Goal: Information Seeking & Learning: Learn about a topic

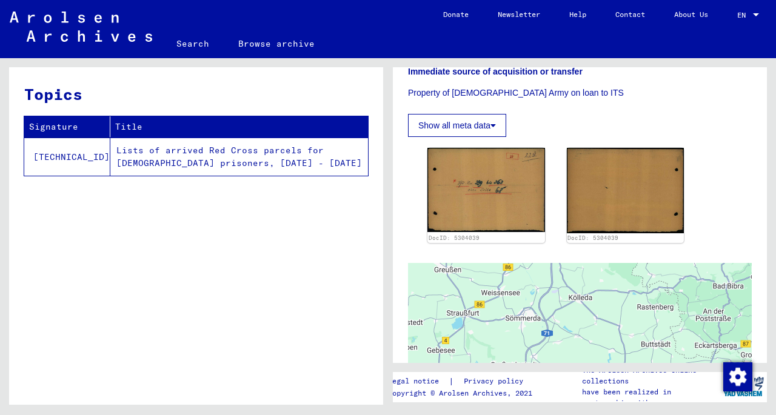
scroll to position [485, 0]
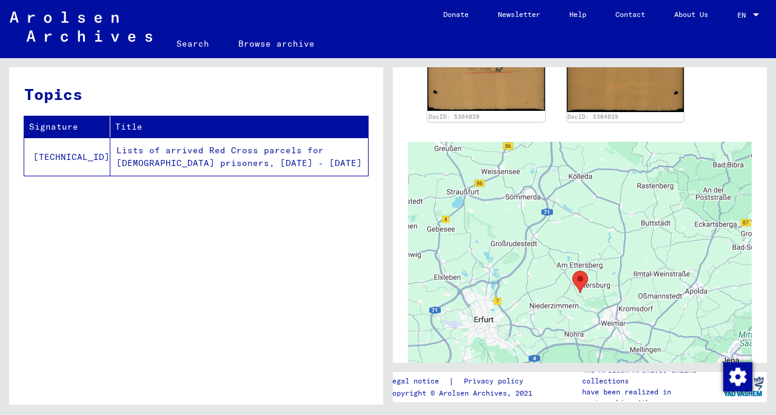
click at [135, 153] on td "Lists of arrived Red Cross parcels for [DEMOGRAPHIC_DATA] prisoners, [DATE] - […" at bounding box center [239, 157] width 258 height 38
click at [110, 159] on td "Lists of arrived Red Cross parcels for [DEMOGRAPHIC_DATA] prisoners, [DATE] - […" at bounding box center [239, 157] width 258 height 38
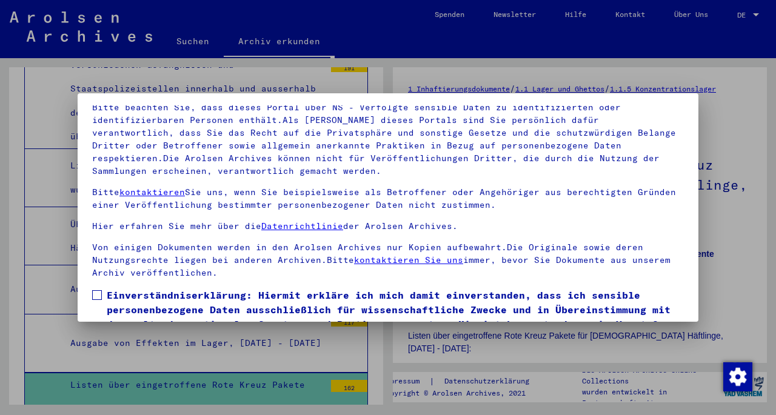
scroll to position [102, 0]
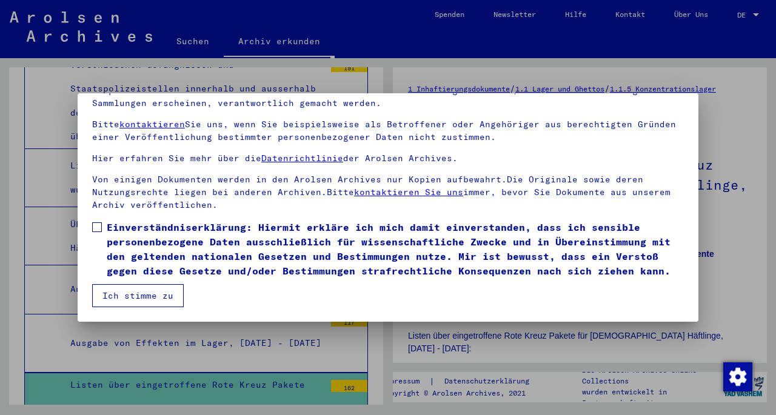
drag, startPoint x: 119, startPoint y: 296, endPoint x: 110, endPoint y: 258, distance: 39.2
click at [119, 296] on button "Ich stimme zu" at bounding box center [137, 295] width 91 height 23
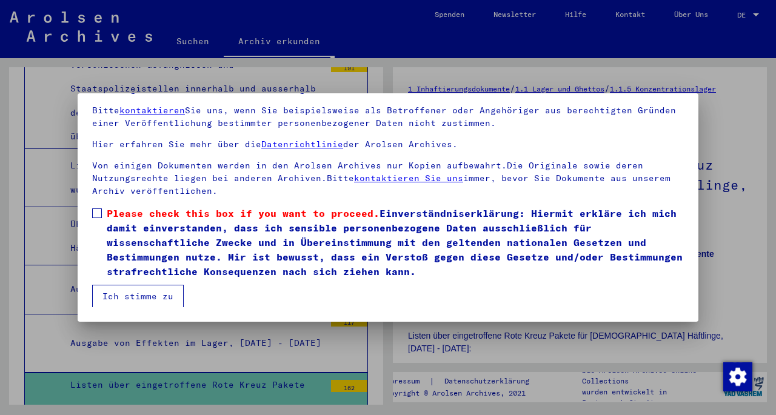
click at [96, 209] on span at bounding box center [97, 213] width 10 height 10
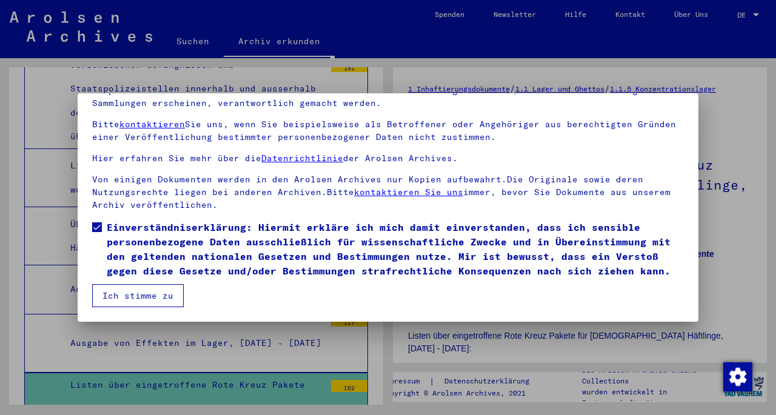
click at [138, 294] on button "Ich stimme zu" at bounding box center [137, 295] width 91 height 23
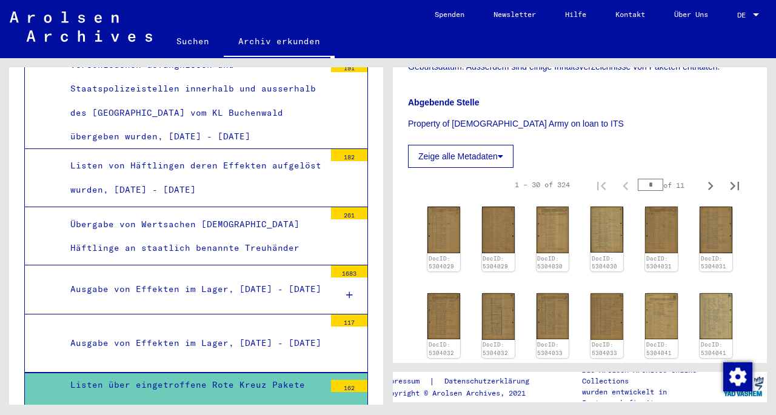
scroll to position [364, 0]
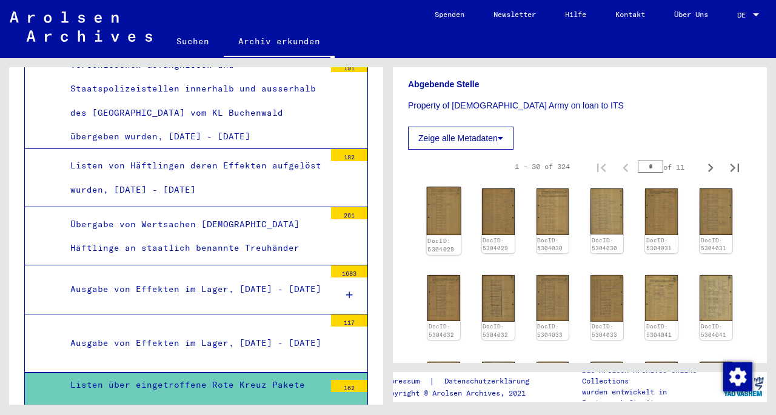
click at [437, 218] on img at bounding box center [444, 211] width 35 height 48
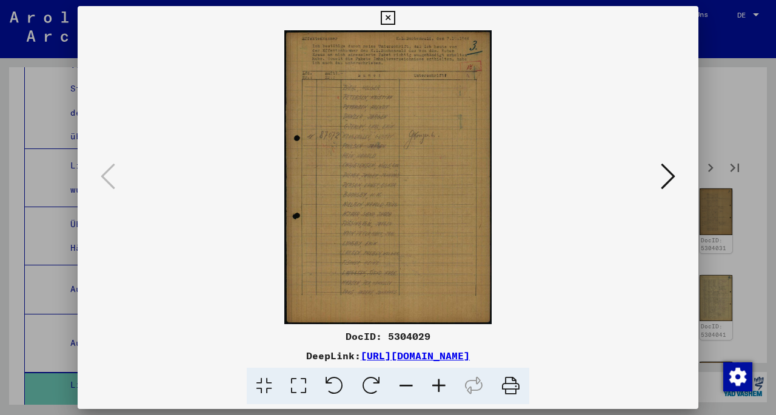
click at [663, 181] on icon at bounding box center [667, 176] width 15 height 29
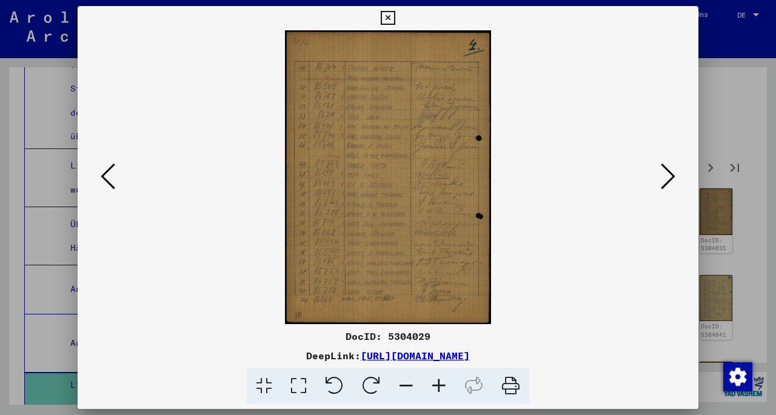
click at [439, 385] on icon at bounding box center [438, 386] width 33 height 37
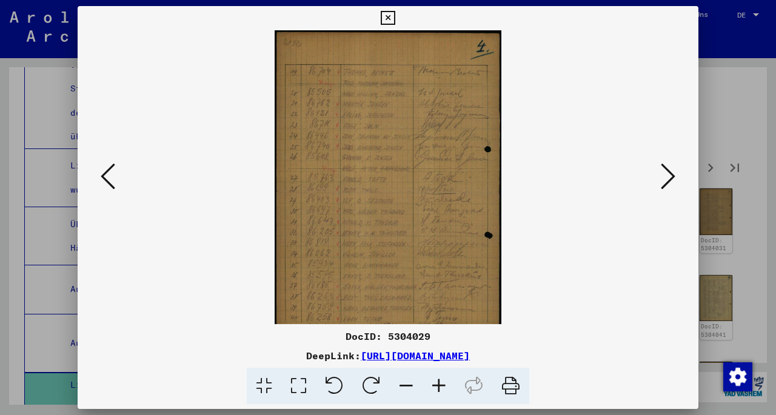
click at [439, 385] on icon at bounding box center [438, 386] width 33 height 37
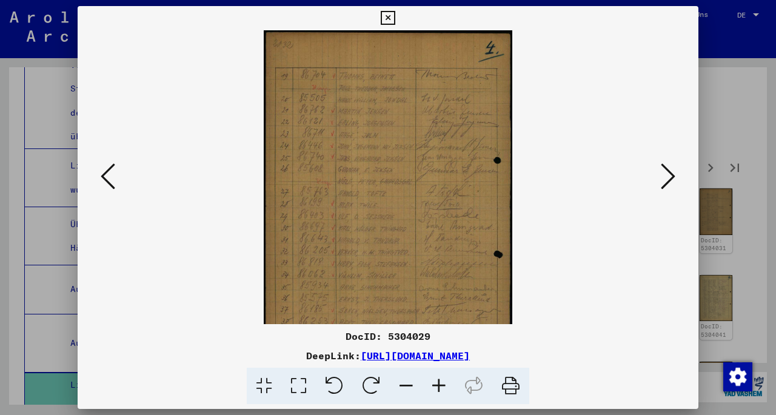
click at [439, 385] on icon at bounding box center [438, 386] width 33 height 37
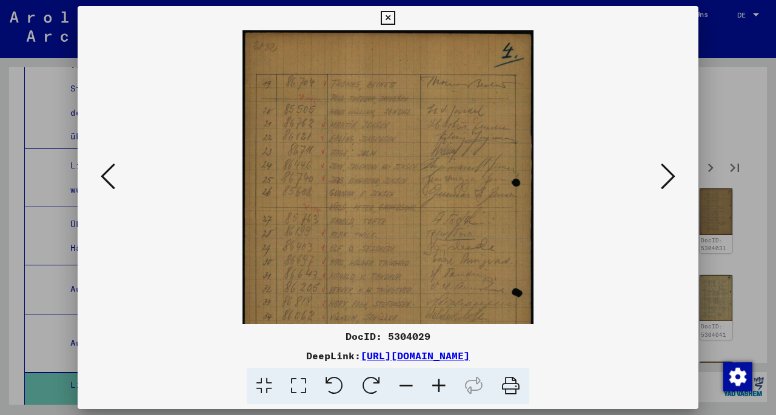
click at [439, 385] on icon at bounding box center [438, 386] width 33 height 37
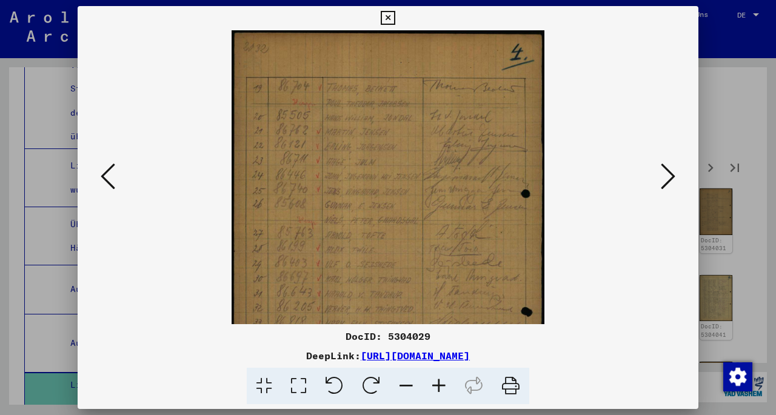
click at [439, 385] on icon at bounding box center [438, 386] width 33 height 37
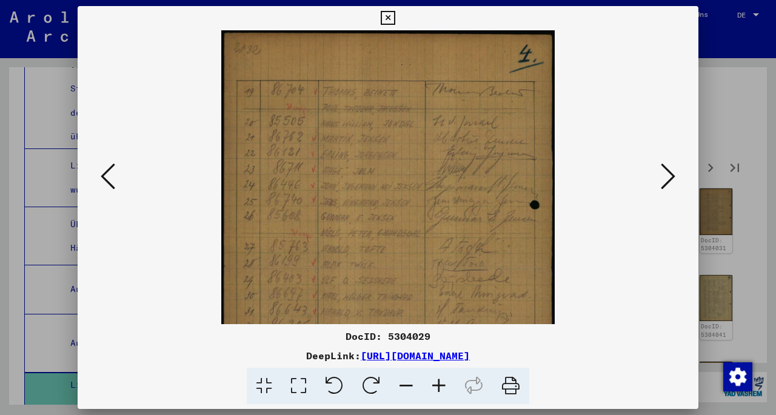
click at [439, 385] on icon at bounding box center [438, 386] width 33 height 37
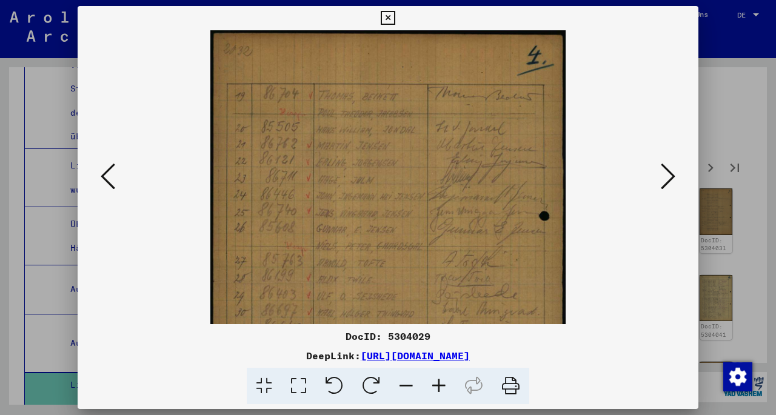
click at [439, 385] on icon at bounding box center [438, 386] width 33 height 37
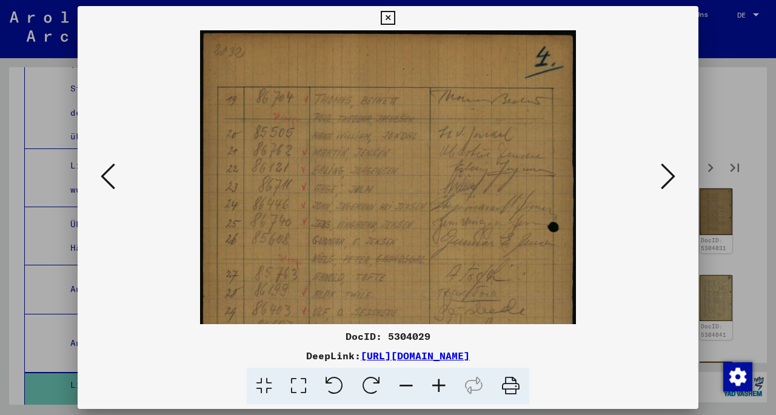
click at [439, 385] on icon at bounding box center [438, 386] width 33 height 37
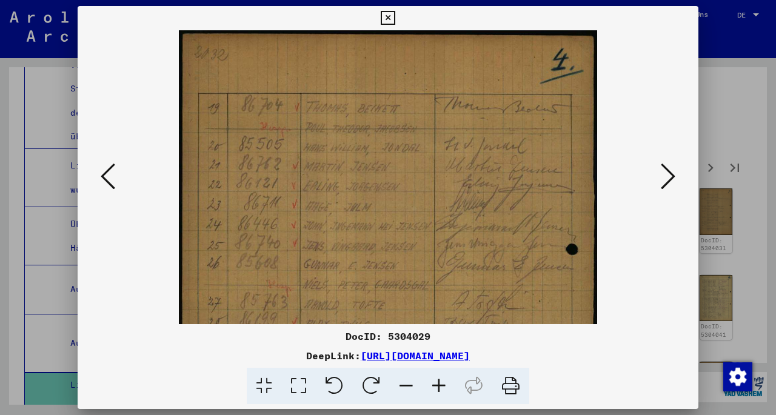
click at [439, 385] on icon at bounding box center [438, 386] width 33 height 37
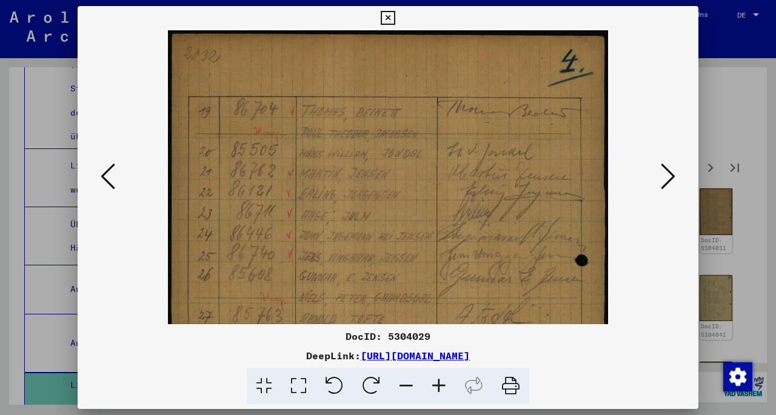
click at [439, 385] on icon at bounding box center [438, 386] width 33 height 37
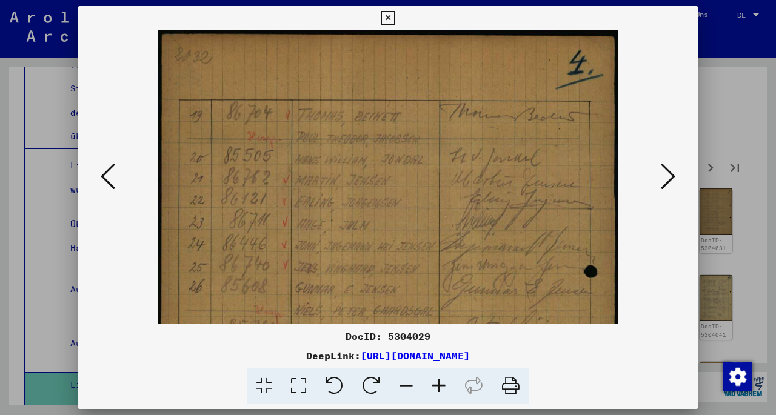
click at [439, 385] on icon at bounding box center [438, 386] width 33 height 37
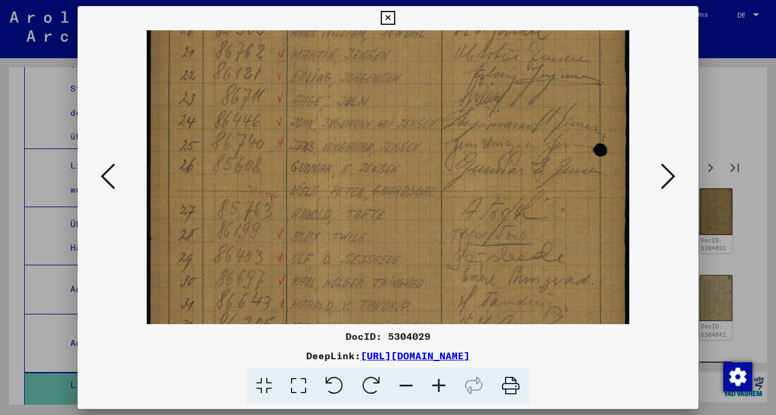
drag, startPoint x: 369, startPoint y: 238, endPoint x: 356, endPoint y: 83, distance: 155.1
click at [356, 85] on img at bounding box center [388, 242] width 482 height 688
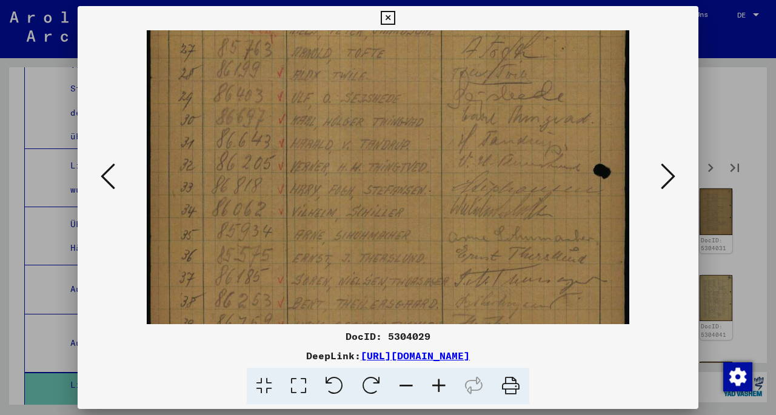
drag, startPoint x: 370, startPoint y: 250, endPoint x: 366, endPoint y: 107, distance: 143.0
click at [364, 108] on img at bounding box center [388, 80] width 482 height 688
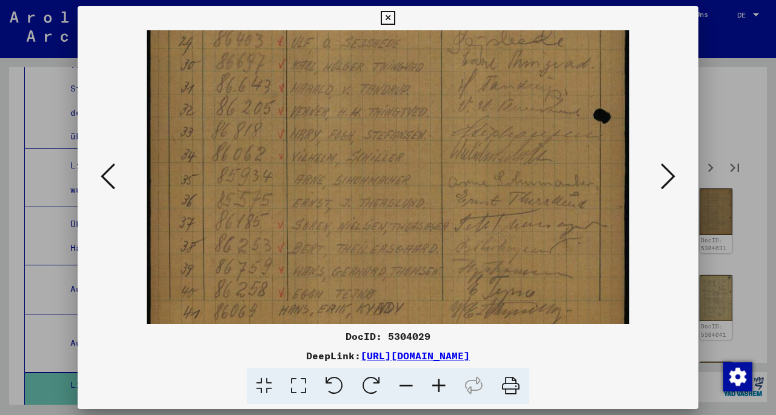
scroll to position [394, 0]
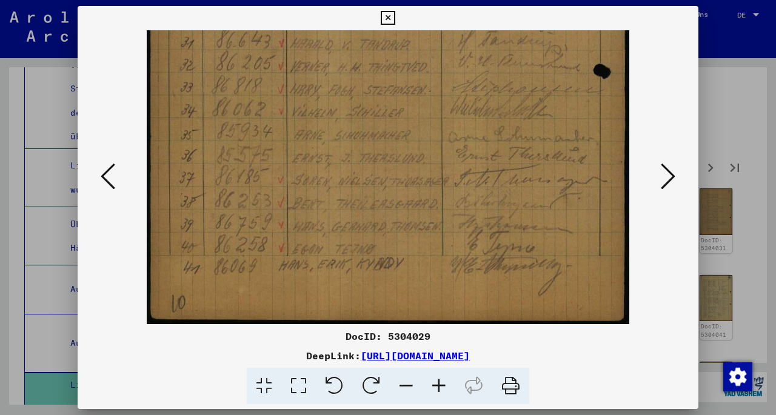
drag, startPoint x: 374, startPoint y: 250, endPoint x: 373, endPoint y: 138, distance: 112.7
click at [387, 18] on icon at bounding box center [387, 18] width 14 height 15
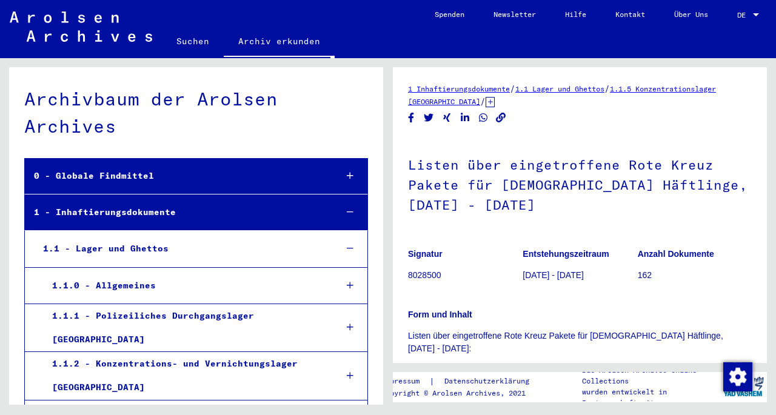
scroll to position [0, 0]
click at [756, 14] on div at bounding box center [756, 14] width 6 height 3
click at [730, 19] on span "English" at bounding box center [725, 21] width 30 height 9
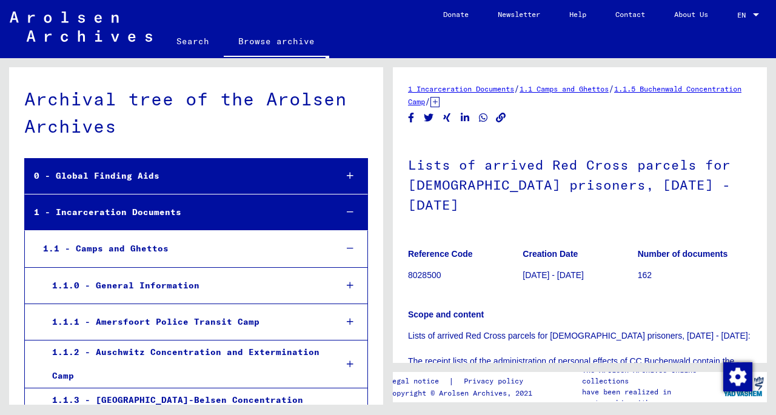
scroll to position [5100, 0]
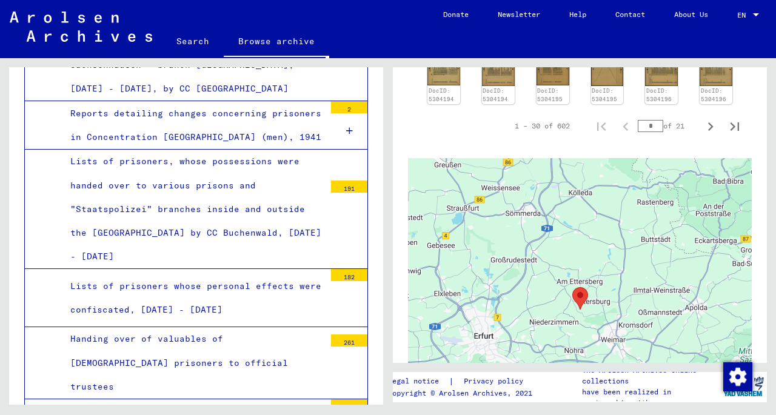
scroll to position [848, 0]
